Goal: Task Accomplishment & Management: Complete application form

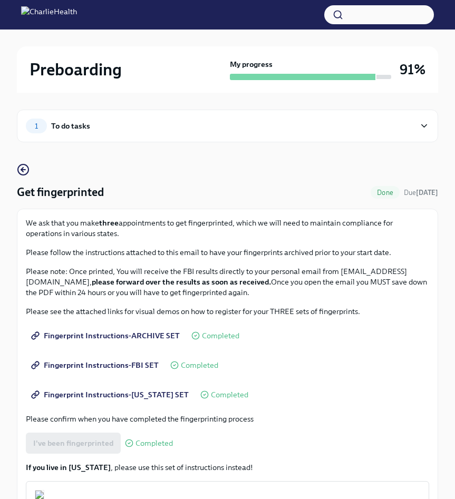
scroll to position [144, 0]
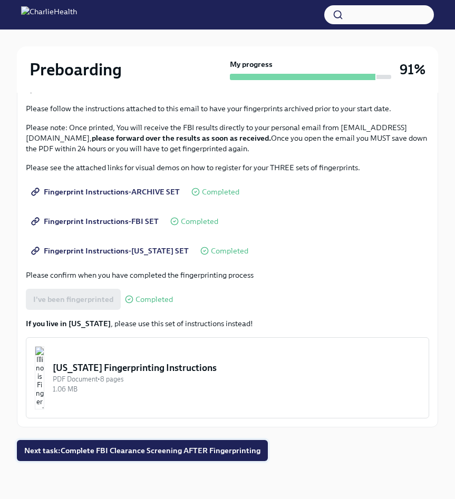
click at [218, 454] on span "Next task : Complete FBI Clearance Screening AFTER Fingerprinting" at bounding box center [142, 451] width 236 height 11
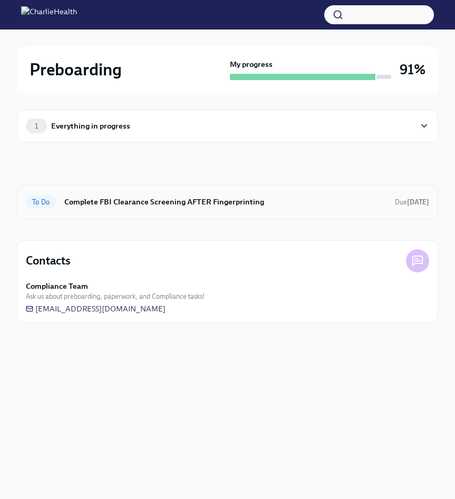
click at [173, 200] on h6 "Complete FBI Clearance Screening AFTER Fingerprinting" at bounding box center [225, 202] width 322 height 12
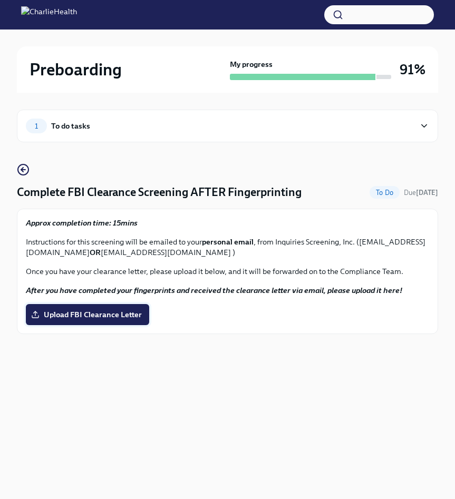
click at [124, 314] on span "Upload FBI Clearance Letter" at bounding box center [87, 314] width 109 height 11
click at [0, 0] on input "Upload FBI Clearance Letter" at bounding box center [0, 0] width 0 height 0
click at [130, 309] on span "Upload FBI Clearance Letter" at bounding box center [87, 314] width 109 height 11
click at [0, 0] on input "Upload FBI Clearance Letter" at bounding box center [0, 0] width 0 height 0
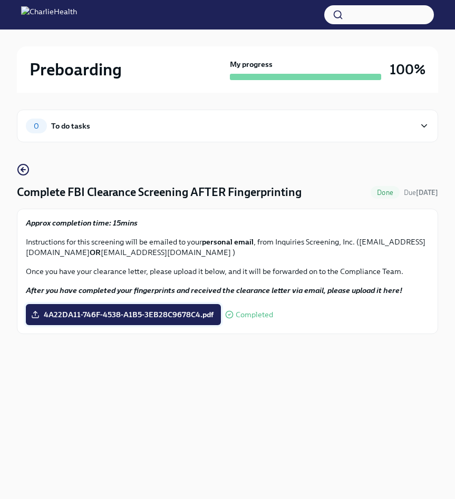
click at [110, 318] on span "4A22DA11-746F-4538-A1B5-3EB28C9678C4.pdf" at bounding box center [123, 314] width 180 height 11
click at [0, 0] on input "4A22DA11-746F-4538-A1B5-3EB28C9678C4.pdf" at bounding box center [0, 0] width 0 height 0
click at [82, 75] on h2 "Preboarding" at bounding box center [76, 69] width 92 height 21
click at [75, 126] on div "To do tasks" at bounding box center [70, 126] width 39 height 12
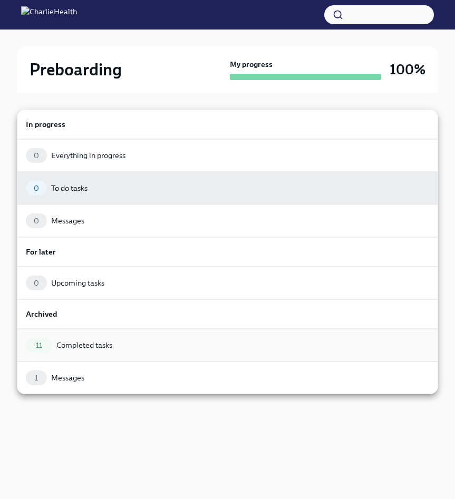
click at [78, 355] on div "11 Completed tasks" at bounding box center [227, 345] width 421 height 33
